Goal: Entertainment & Leisure: Consume media (video, audio)

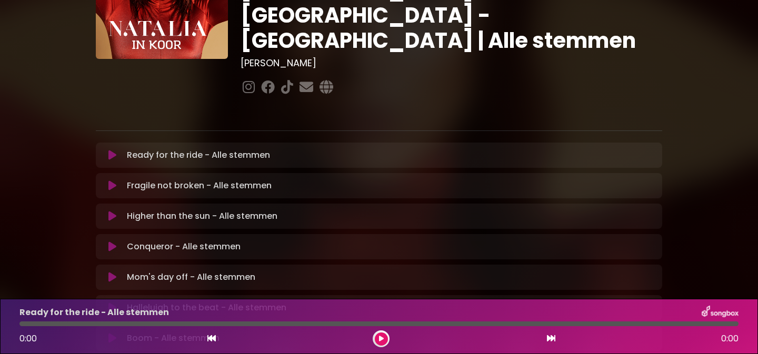
scroll to position [120, 0]
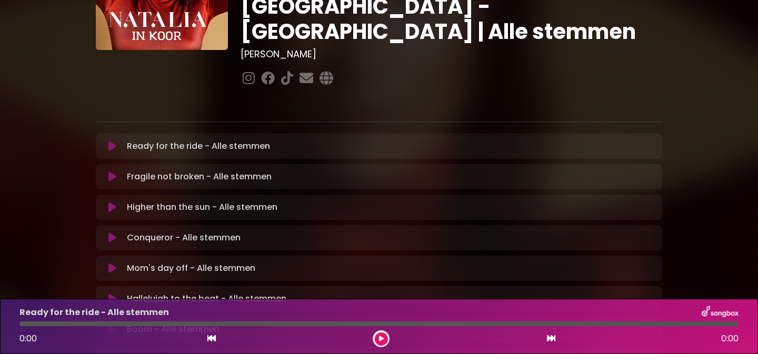
click at [110, 233] on icon at bounding box center [112, 238] width 8 height 11
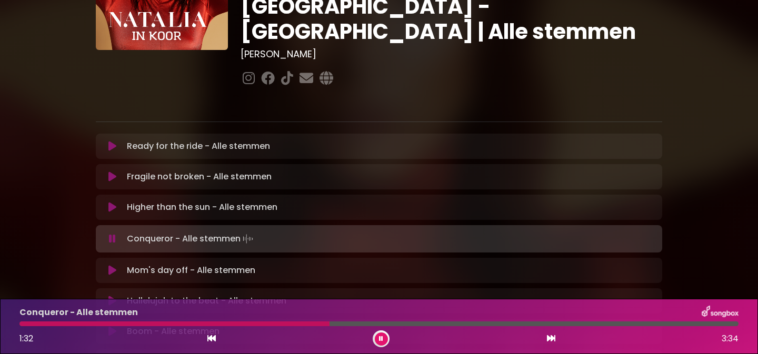
click at [382, 340] on icon at bounding box center [381, 339] width 4 height 6
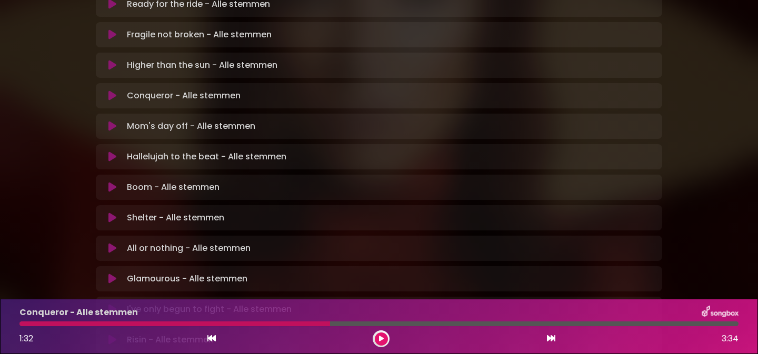
scroll to position [269, 0]
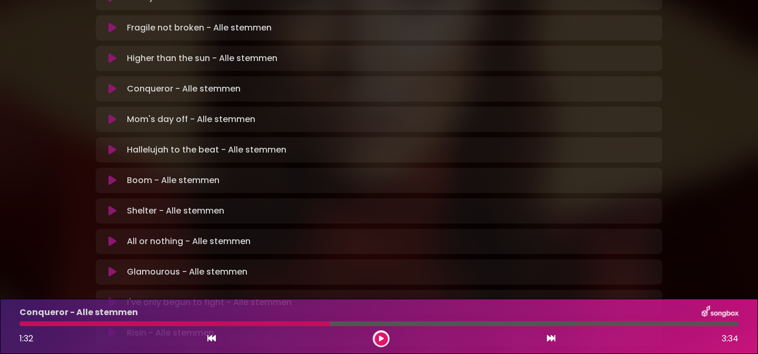
click at [110, 267] on icon at bounding box center [112, 272] width 8 height 11
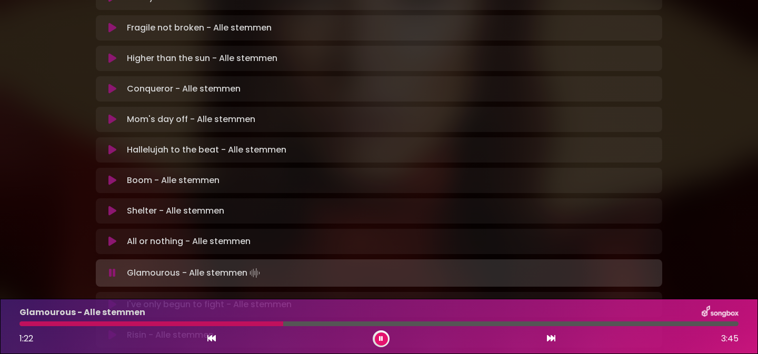
click at [382, 343] on button at bounding box center [381, 339] width 13 height 13
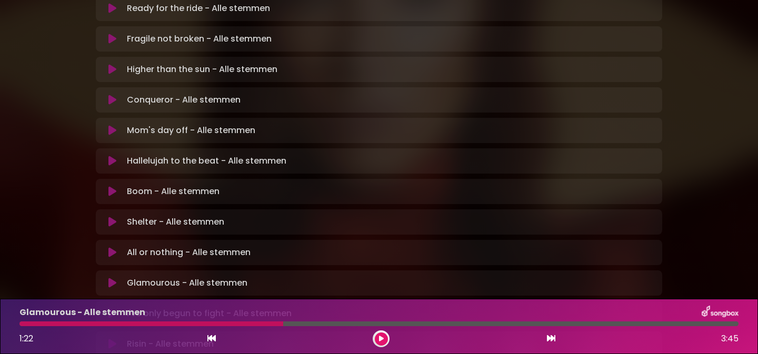
scroll to position [255, 0]
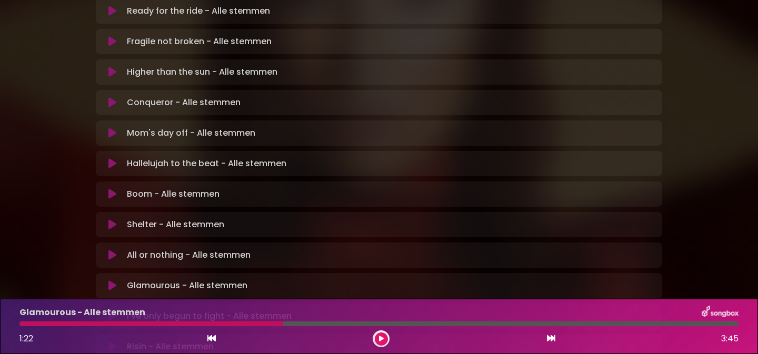
click at [110, 189] on icon at bounding box center [112, 194] width 8 height 11
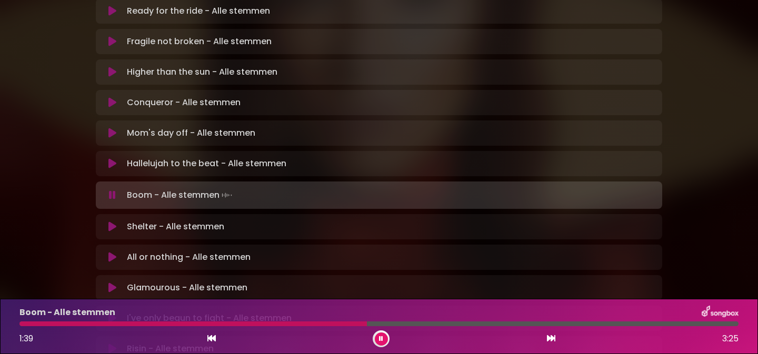
click at [110, 190] on icon at bounding box center [112, 195] width 7 height 11
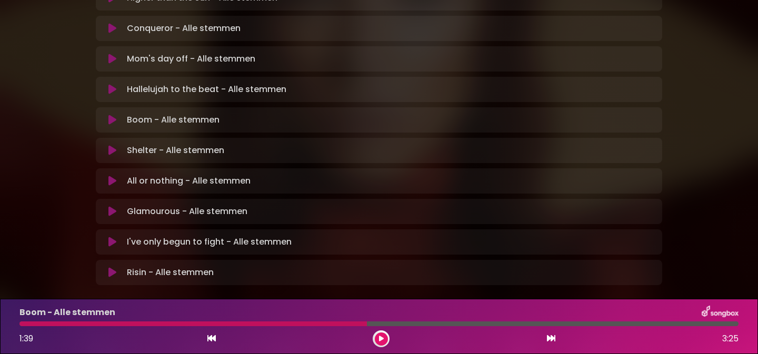
scroll to position [329, 0]
click at [109, 238] on icon at bounding box center [112, 243] width 8 height 11
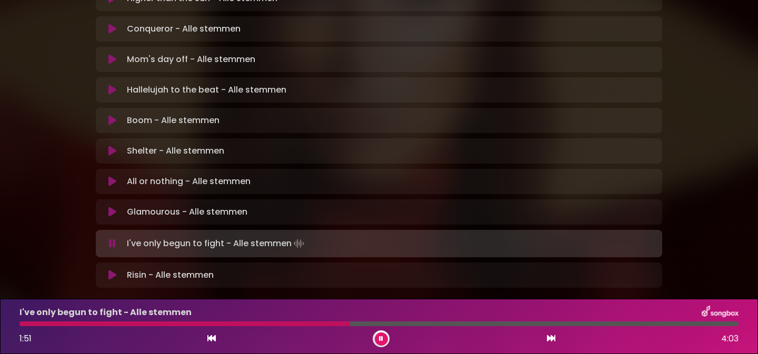
click at [379, 342] on button at bounding box center [381, 339] width 13 height 13
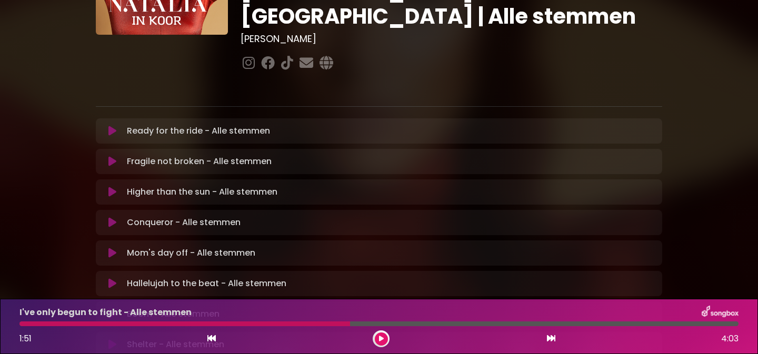
scroll to position [135, 0]
click at [108, 157] on button at bounding box center [112, 162] width 21 height 11
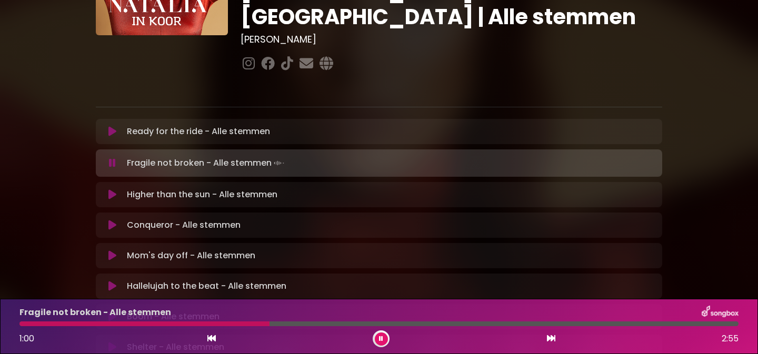
click at [344, 323] on div at bounding box center [378, 324] width 719 height 5
click at [372, 325] on div at bounding box center [378, 324] width 719 height 5
click at [401, 325] on div at bounding box center [378, 324] width 719 height 5
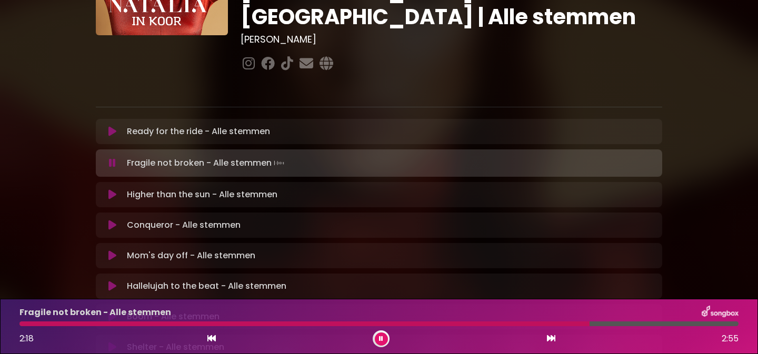
click at [380, 340] on icon at bounding box center [381, 339] width 4 height 6
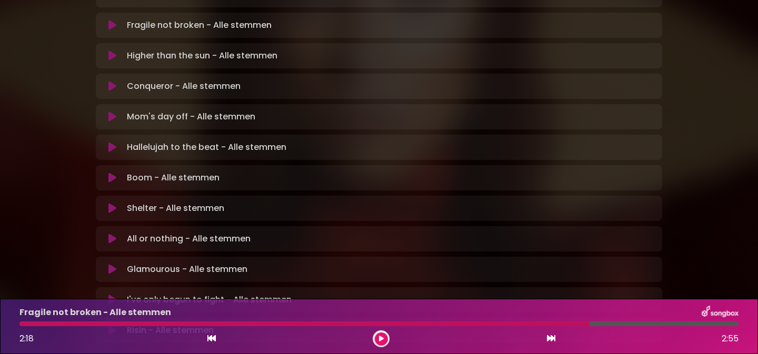
scroll to position [291, 0]
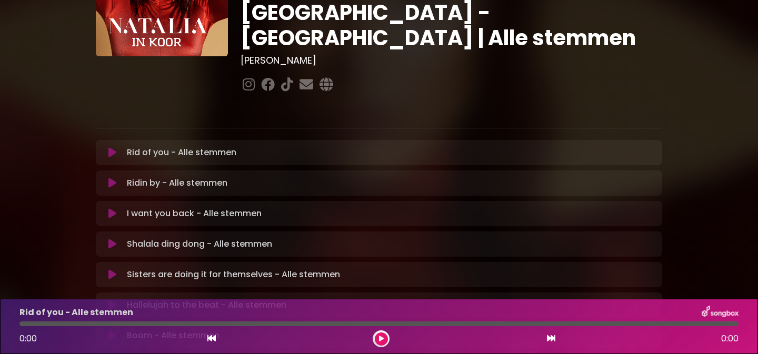
scroll to position [118, 0]
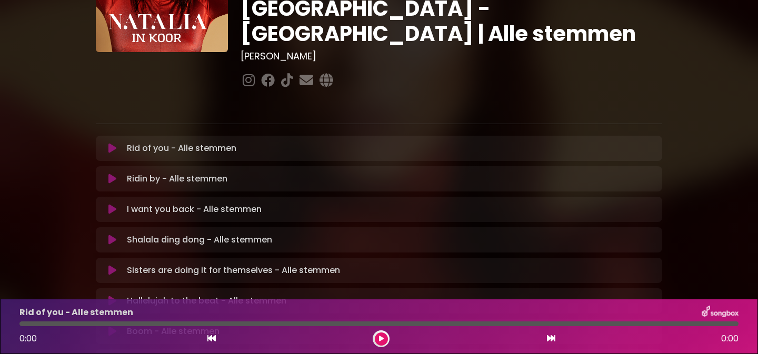
click at [177, 203] on p "I want you back - Alle stemmen Loading Track..." at bounding box center [194, 209] width 135 height 13
click at [112, 204] on icon at bounding box center [112, 209] width 8 height 11
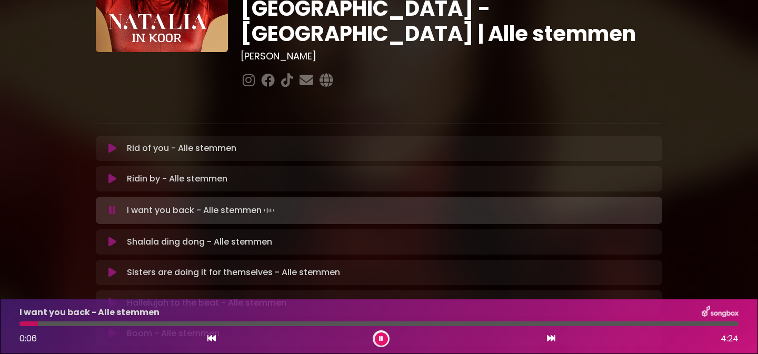
click at [180, 325] on div at bounding box center [378, 324] width 719 height 5
click at [523, 323] on div at bounding box center [378, 324] width 719 height 5
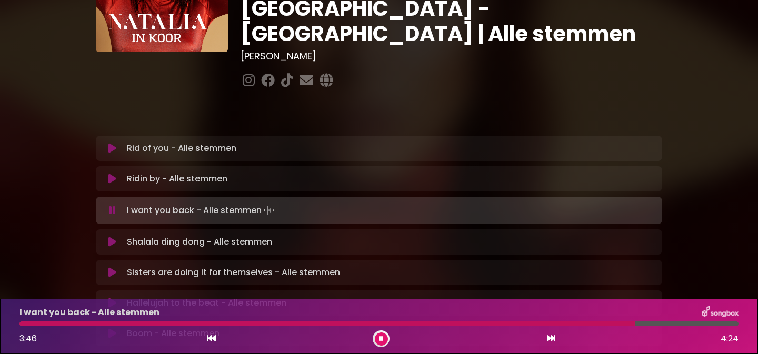
click at [380, 335] on button at bounding box center [381, 339] width 13 height 13
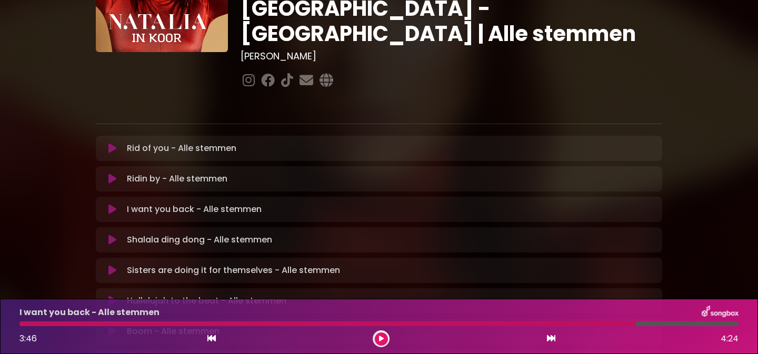
click at [110, 235] on icon at bounding box center [112, 240] width 8 height 11
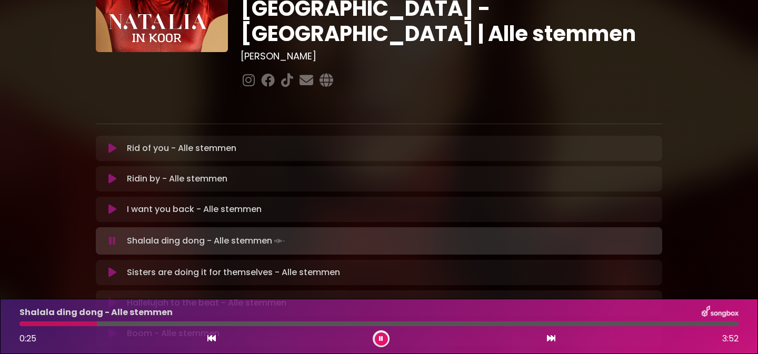
click at [166, 321] on div "Shalala ding dong - Alle stemmen 0:25 3:52" at bounding box center [379, 327] width 732 height 42
click at [174, 327] on div "Shalala ding dong - Alle stemmen 0:25 3:52" at bounding box center [379, 327] width 732 height 42
click at [173, 324] on div at bounding box center [378, 324] width 719 height 5
click at [386, 339] on button at bounding box center [381, 339] width 13 height 13
